Goal: Task Accomplishment & Management: Manage account settings

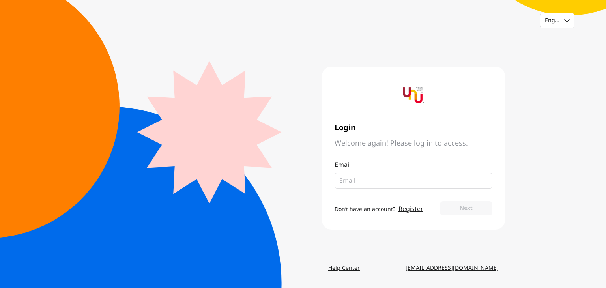
type input "natthamon_c@seasiacenter.com"
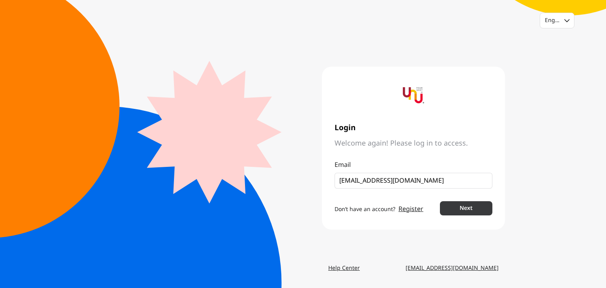
click at [475, 205] on button "Next" at bounding box center [466, 208] width 52 height 14
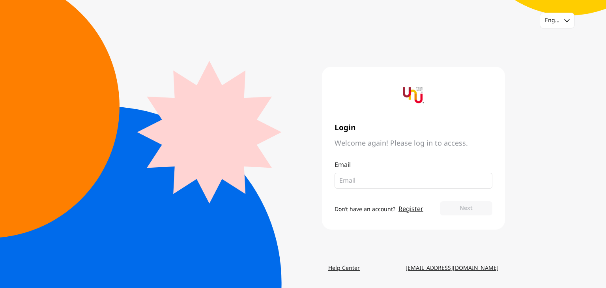
type input "[EMAIL_ADDRESS][DOMAIN_NAME]"
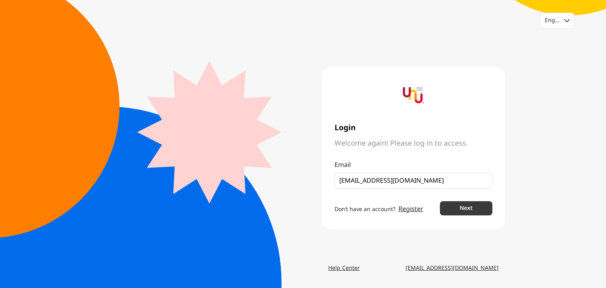
click at [459, 201] on button "Next" at bounding box center [466, 208] width 52 height 14
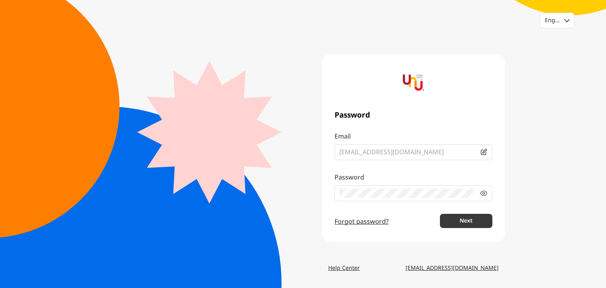
click at [486, 214] on button "Next" at bounding box center [466, 221] width 52 height 14
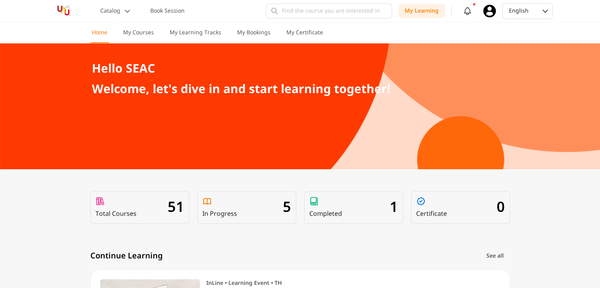
click at [492, 10] on icon at bounding box center [489, 11] width 13 height 13
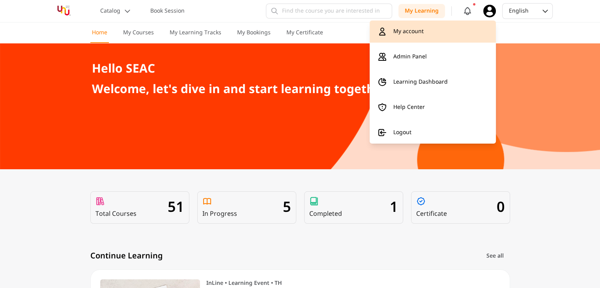
click at [448, 34] on link "My account" at bounding box center [432, 32] width 126 height 22
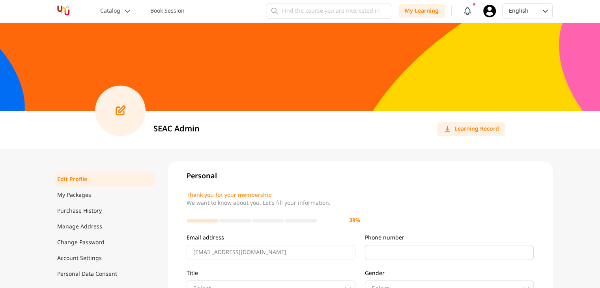
click at [486, 12] on icon at bounding box center [489, 11] width 13 height 13
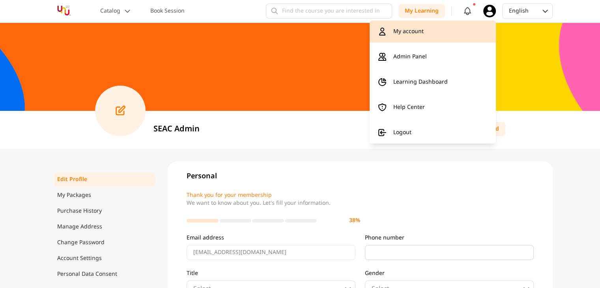
click at [432, 31] on link "My account" at bounding box center [432, 32] width 126 height 22
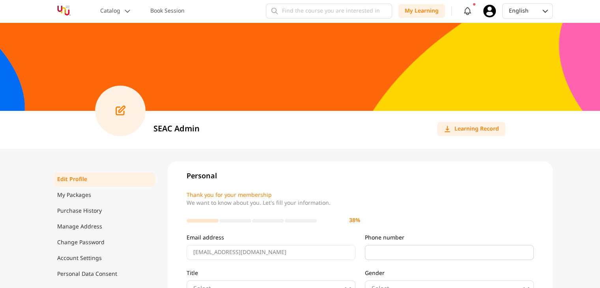
click at [66, 10] on img at bounding box center [64, 11] width 32 height 14
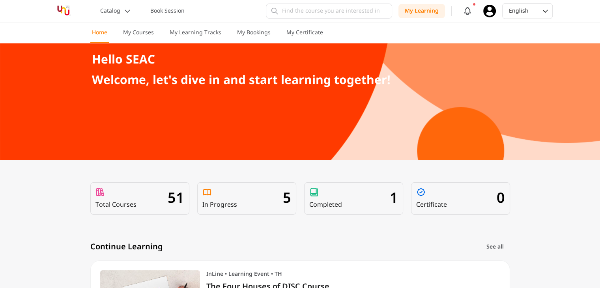
scroll to position [3, 0]
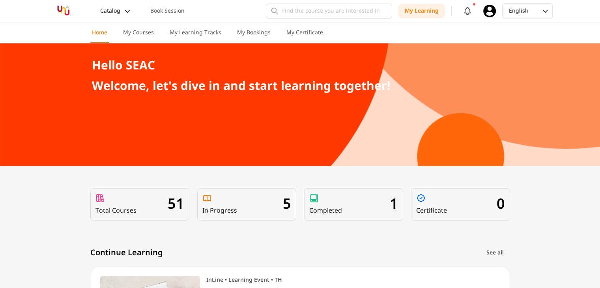
click at [118, 10] on p "Catalog" at bounding box center [110, 11] width 20 height 8
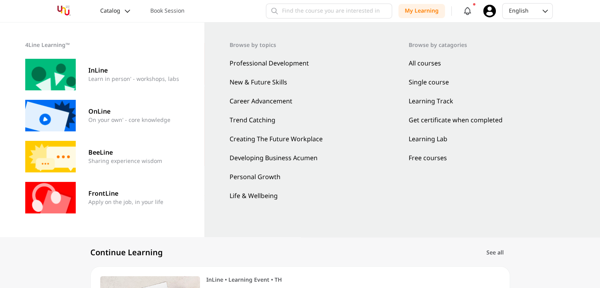
click at [118, 10] on p "Catalog" at bounding box center [110, 11] width 20 height 8
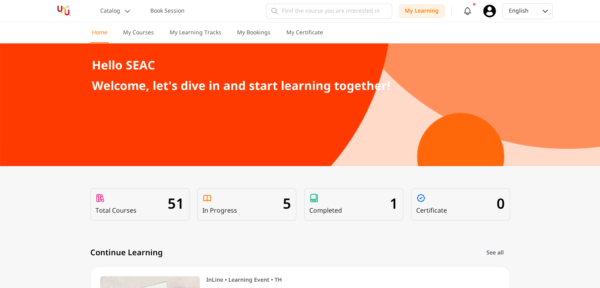
click at [486, 12] on icon at bounding box center [489, 11] width 13 height 13
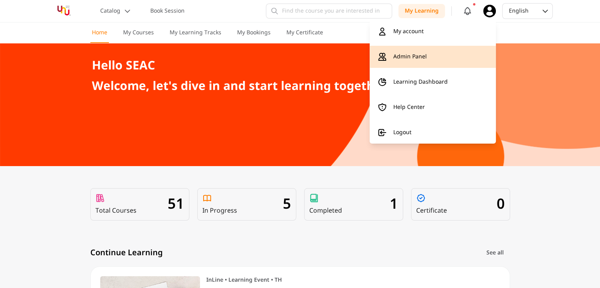
click at [450, 60] on link "Admin Panel" at bounding box center [432, 57] width 126 height 22
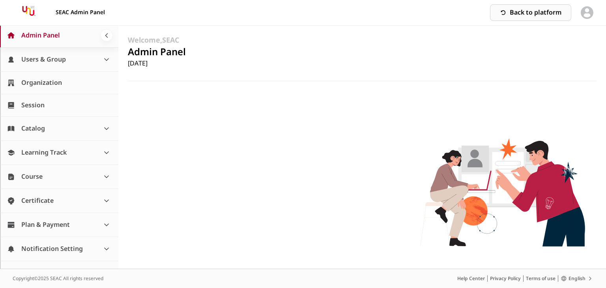
click at [78, 58] on link "Users & Group" at bounding box center [59, 59] width 118 height 24
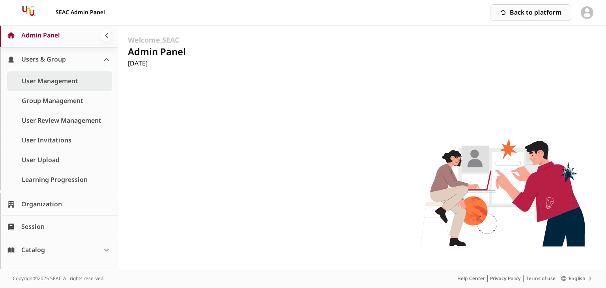
click at [69, 78] on link "User Management" at bounding box center [59, 81] width 105 height 20
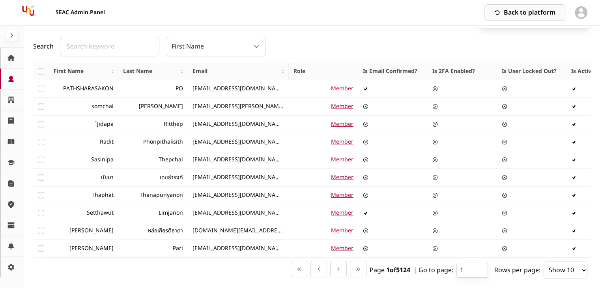
scroll to position [28, 0]
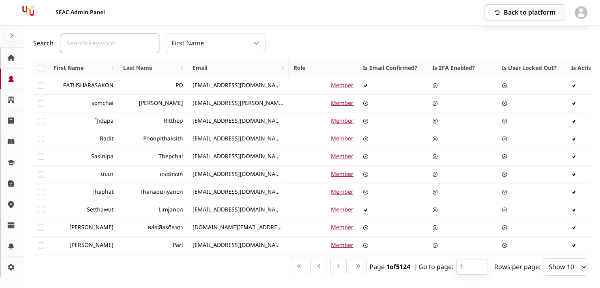
click at [99, 51] on input "text" at bounding box center [109, 44] width 99 height 20
type input "natthamon"
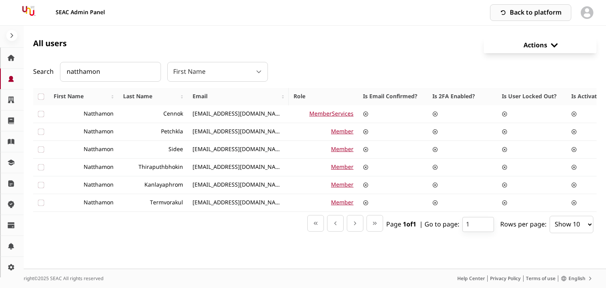
click at [9, 32] on icon at bounding box center [12, 36] width 8 height 8
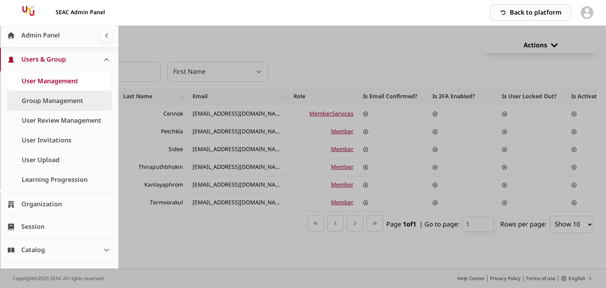
click at [55, 101] on link "Group Management" at bounding box center [59, 101] width 105 height 20
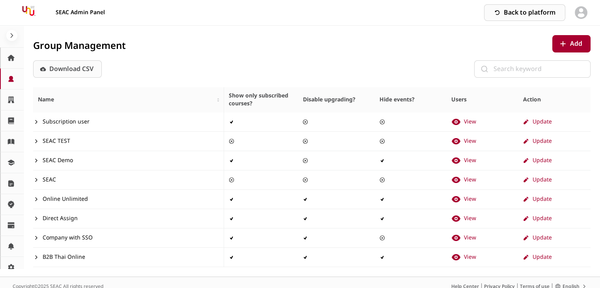
click at [311, 57] on div "Group Management Add Download CSV Name Show only subscribed courses? Disable up…" at bounding box center [311, 151] width 557 height 232
click at [580, 15] on icon at bounding box center [580, 12] width 13 height 13
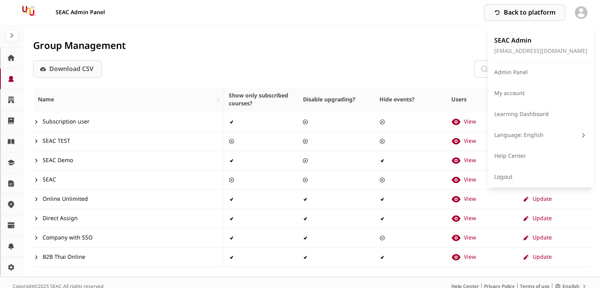
click at [463, 32] on div "Group Management Add Download CSV Name Show only subscribed courses? Disable up…" at bounding box center [312, 151] width 576 height 251
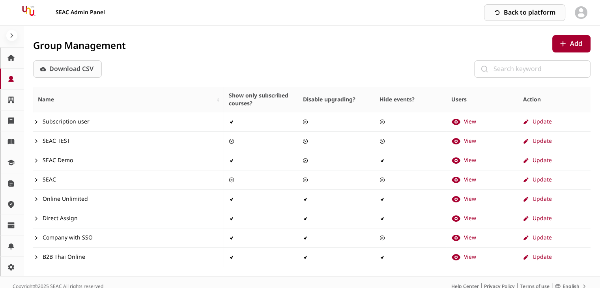
click at [548, 7] on link "Back to platform" at bounding box center [524, 12] width 81 height 17
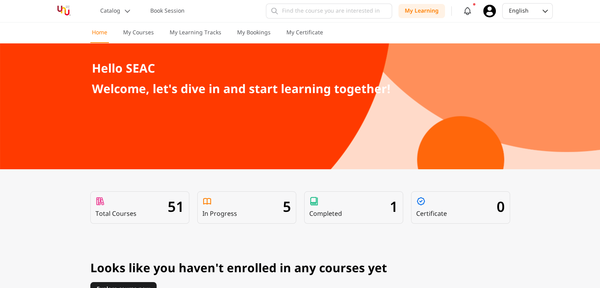
click at [485, 11] on icon at bounding box center [489, 11] width 13 height 13
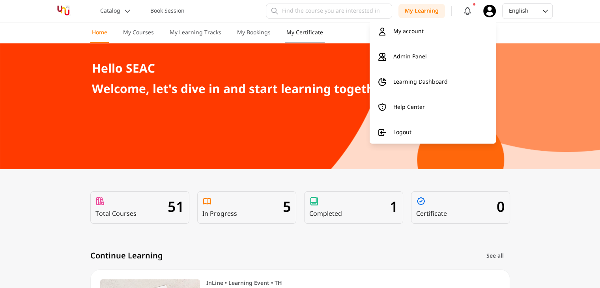
click at [300, 36] on p "My Certificate" at bounding box center [304, 33] width 37 height 8
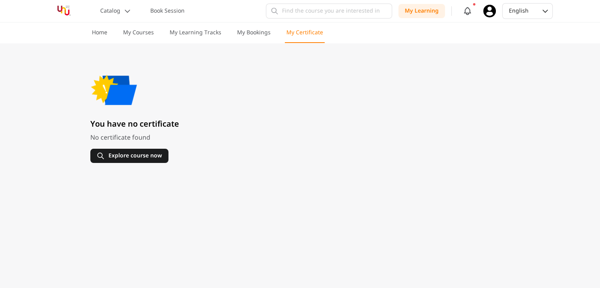
click at [487, 10] on icon at bounding box center [489, 11] width 13 height 13
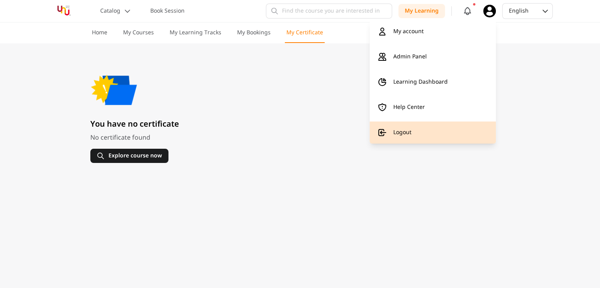
click at [384, 136] on icon at bounding box center [381, 132] width 9 height 9
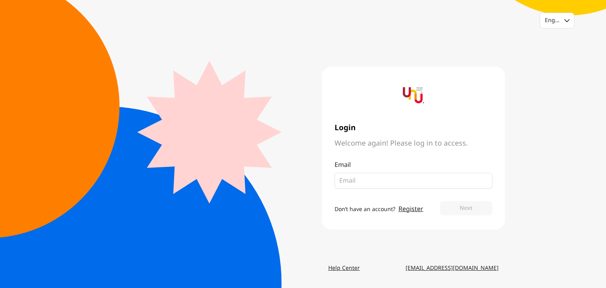
click at [376, 181] on input "email" at bounding box center [410, 180] width 142 height 9
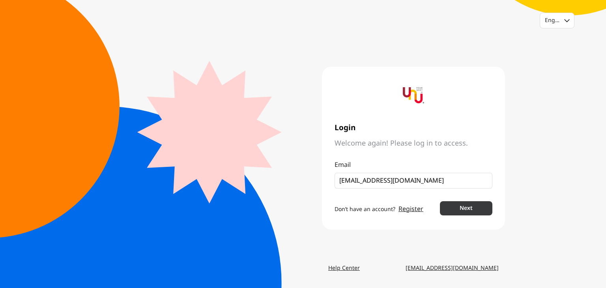
click at [466, 212] on button "Next" at bounding box center [466, 208] width 52 height 14
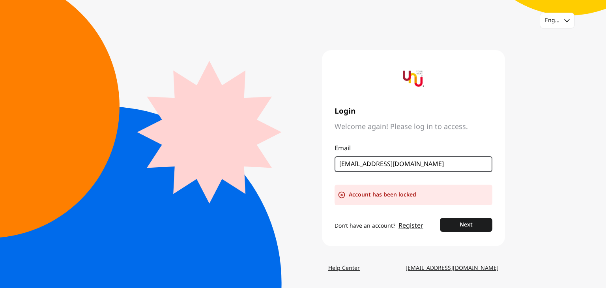
click at [447, 167] on input "natthamon_C@seasiacenter.com" at bounding box center [410, 163] width 142 height 9
click at [483, 218] on button "Next" at bounding box center [466, 225] width 52 height 14
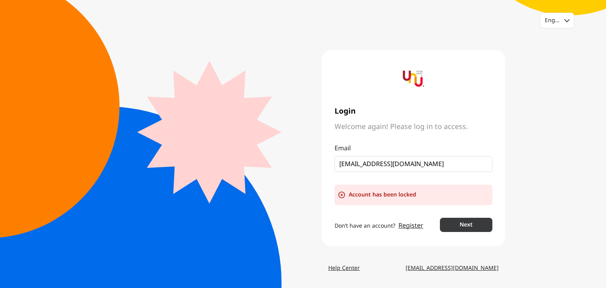
click at [482, 223] on button "Next" at bounding box center [466, 225] width 52 height 14
click at [481, 222] on button "Next" at bounding box center [466, 225] width 52 height 14
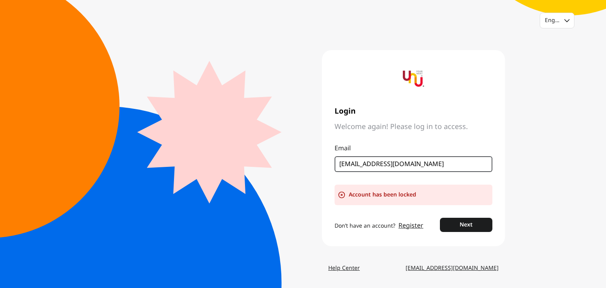
click at [416, 164] on input "natthamon_c@seasiacenter.com" at bounding box center [410, 163] width 142 height 9
type input "admin@seasiacenter.com"
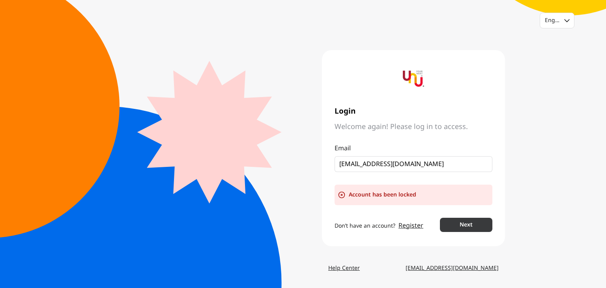
click at [457, 222] on button "Next" at bounding box center [466, 225] width 52 height 14
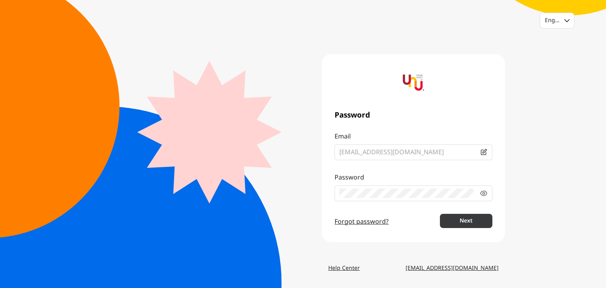
click at [473, 223] on button "Next" at bounding box center [466, 221] width 52 height 14
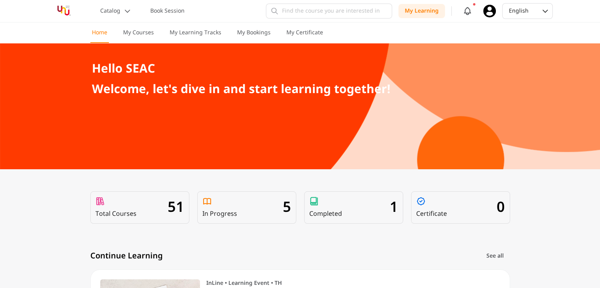
click at [488, 10] on icon at bounding box center [489, 11] width 13 height 13
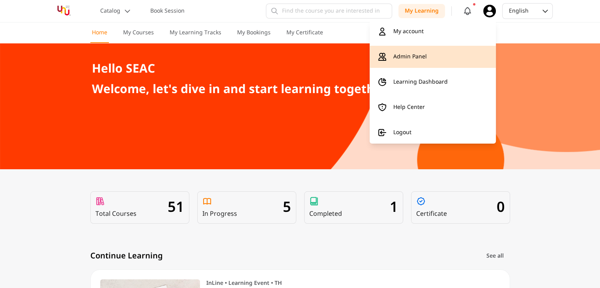
click at [414, 57] on p "Admin Panel" at bounding box center [410, 57] width 34 height 8
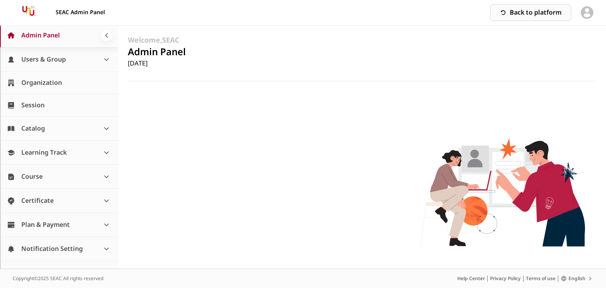
click at [36, 61] on span "Users & Group" at bounding box center [43, 59] width 45 height 9
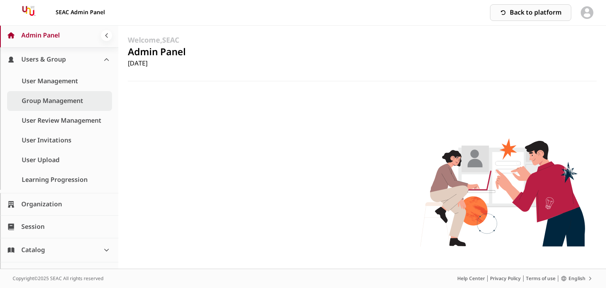
click at [60, 95] on link "Group Management" at bounding box center [59, 101] width 105 height 20
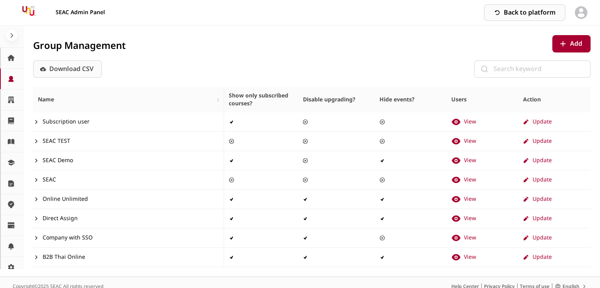
click at [8, 36] on icon at bounding box center [12, 36] width 8 height 8
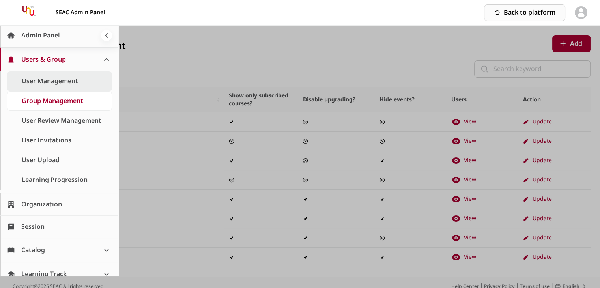
click at [63, 86] on link "User Management" at bounding box center [59, 81] width 105 height 20
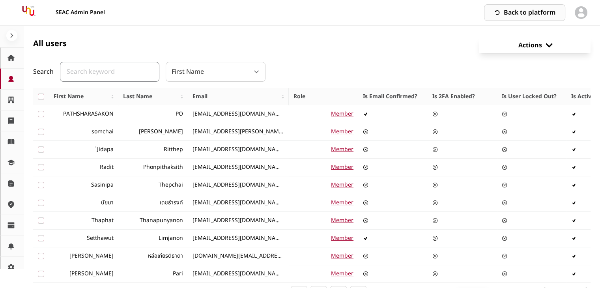
click at [136, 74] on input "text" at bounding box center [109, 72] width 99 height 20
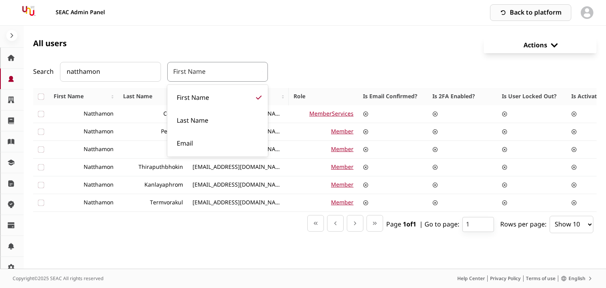
click at [198, 73] on div "First Name" at bounding box center [214, 71] width 82 height 11
click at [191, 120] on div "Last Name" at bounding box center [217, 120] width 91 height 17
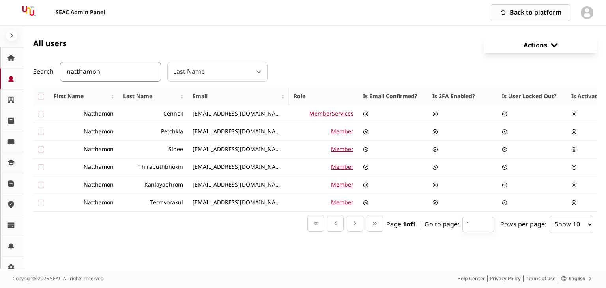
drag, startPoint x: 121, startPoint y: 75, endPoint x: 42, endPoint y: 77, distance: 78.9
click at [42, 77] on div "Search natthamon Last Name" at bounding box center [150, 72] width 235 height 20
type input "cennok"
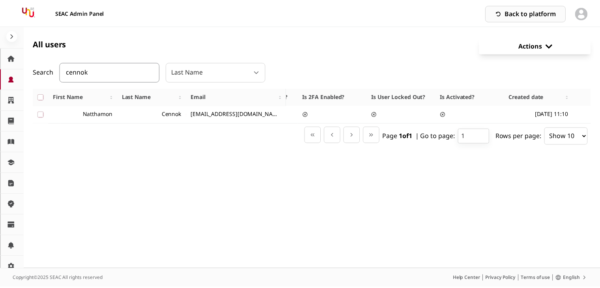
scroll to position [0, 317]
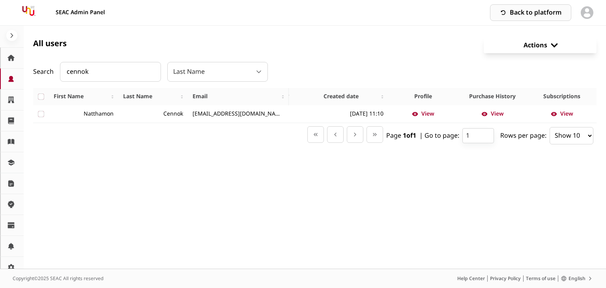
click at [422, 110] on span "View" at bounding box center [427, 114] width 13 height 8
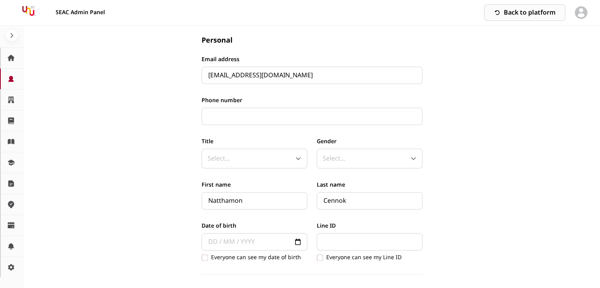
click at [499, 11] on icon at bounding box center [497, 12] width 7 height 6
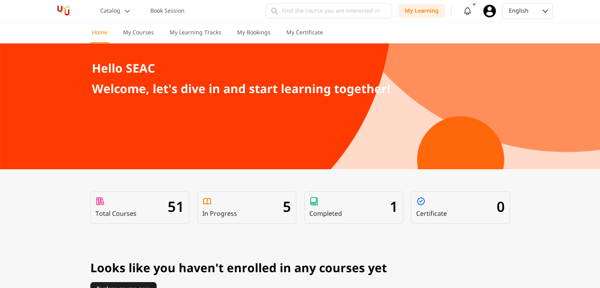
click at [493, 11] on icon at bounding box center [489, 11] width 13 height 13
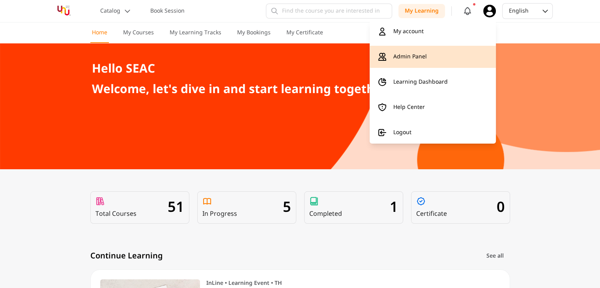
click at [434, 57] on link "Admin Panel" at bounding box center [432, 57] width 126 height 22
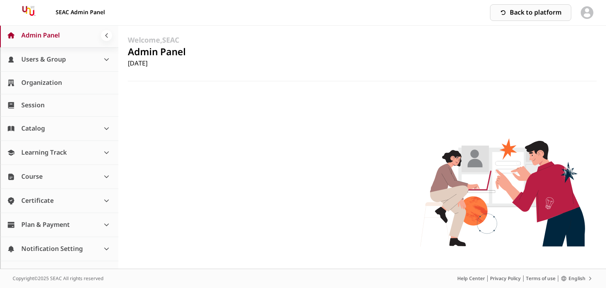
click at [77, 62] on link "Users & Group" at bounding box center [59, 59] width 118 height 24
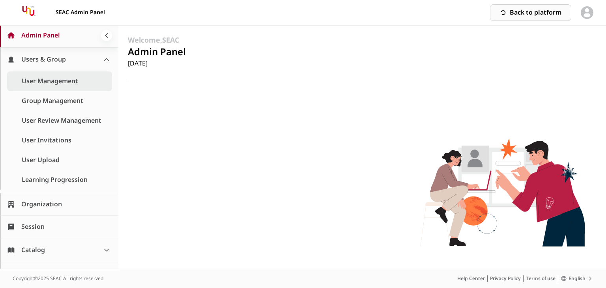
click at [67, 84] on link "User Management" at bounding box center [59, 81] width 105 height 20
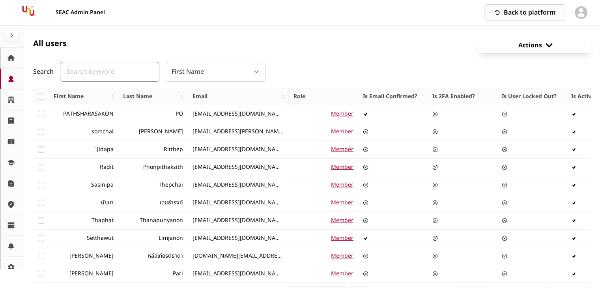
click at [114, 72] on input "text" at bounding box center [109, 72] width 99 height 20
type input "c"
click at [188, 68] on div "First Name" at bounding box center [207, 71] width 73 height 11
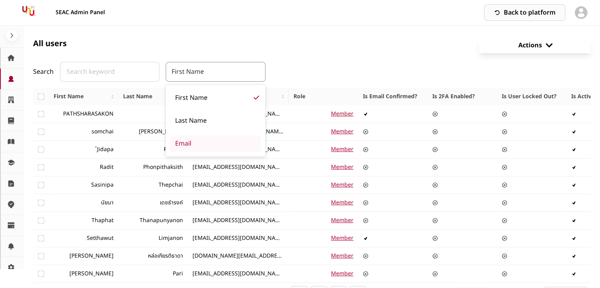
click at [195, 140] on div "Email" at bounding box center [215, 143] width 90 height 17
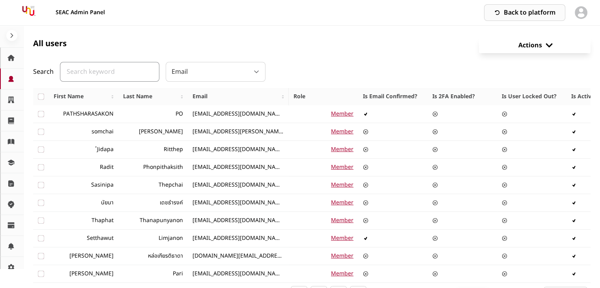
click at [105, 66] on input "text" at bounding box center [109, 72] width 99 height 20
type input "natthamon_c@seasiacenter.com"
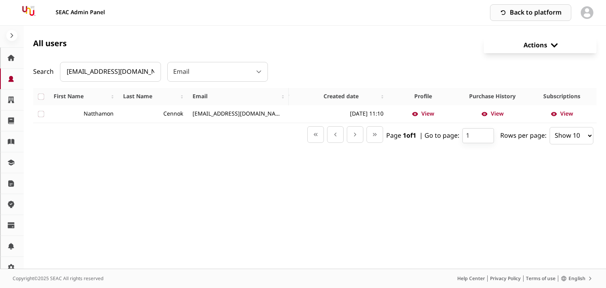
drag, startPoint x: 571, startPoint y: 112, endPoint x: 507, endPoint y: 71, distance: 75.5
click at [507, 71] on div "Search natthamon_c@seasiacenter.com Email" at bounding box center [314, 72] width 563 height 20
click at [560, 114] on span "View" at bounding box center [566, 114] width 13 height 8
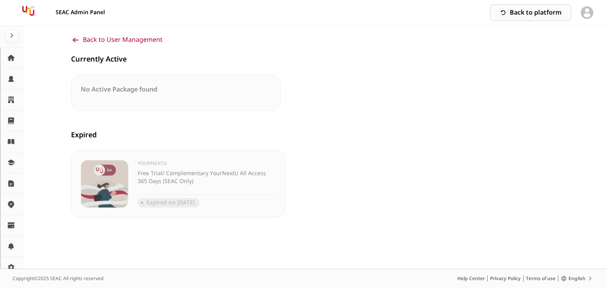
click at [93, 43] on span "Back to User Management" at bounding box center [123, 39] width 80 height 9
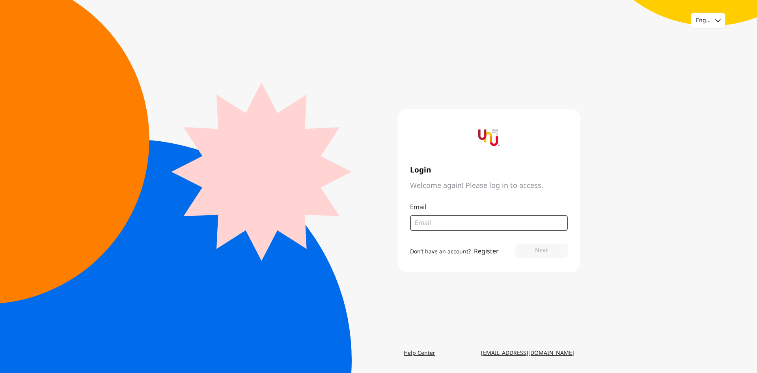
click at [433, 226] on input "email" at bounding box center [486, 222] width 142 height 9
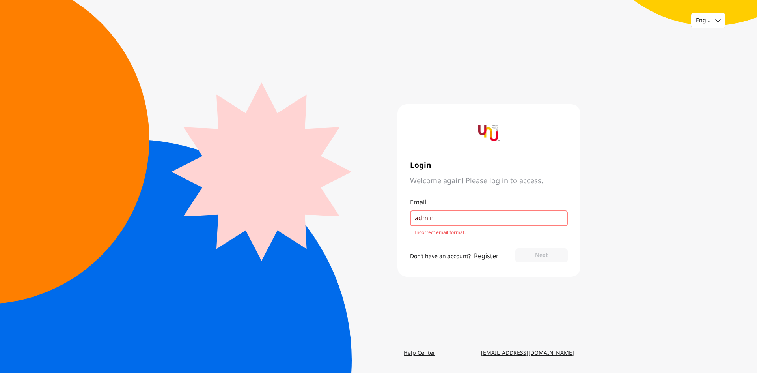
click at [492, 217] on input "admin" at bounding box center [486, 217] width 142 height 9
type input "admin@seasiacenter.com"
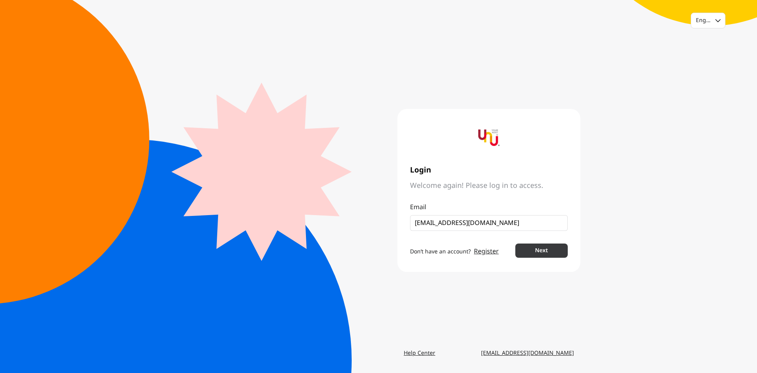
click at [546, 252] on button "Next" at bounding box center [541, 250] width 52 height 14
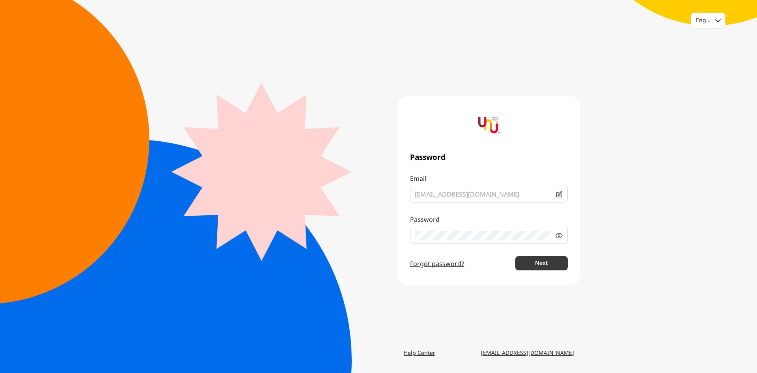
click at [552, 259] on button "Next" at bounding box center [541, 263] width 52 height 14
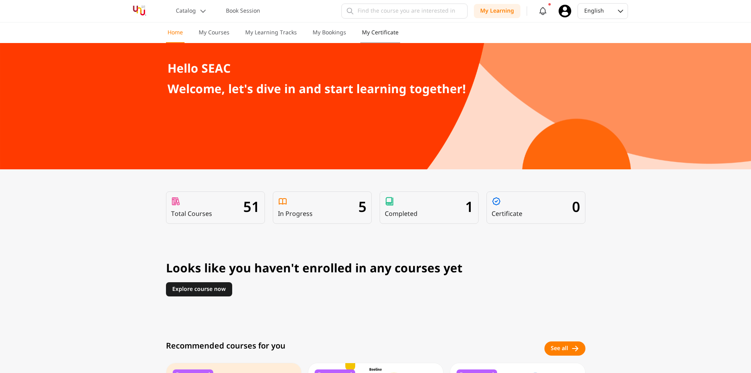
click at [370, 34] on p "My Certificate" at bounding box center [380, 33] width 37 height 8
